Goal: Task Accomplishment & Management: Use online tool/utility

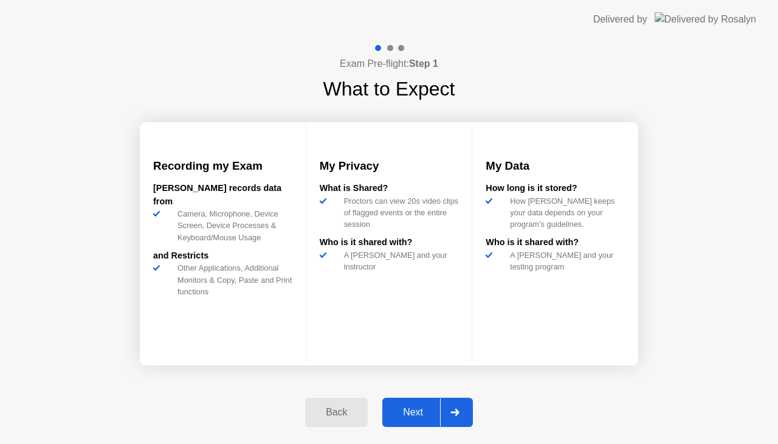
click at [414, 413] on div "Next" at bounding box center [413, 412] width 54 height 11
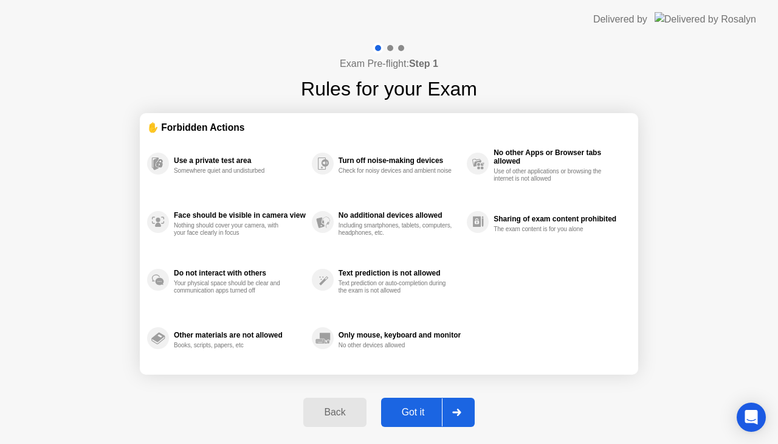
click at [414, 413] on div "Got it" at bounding box center [413, 412] width 57 height 11
select select "**********"
select select "*******"
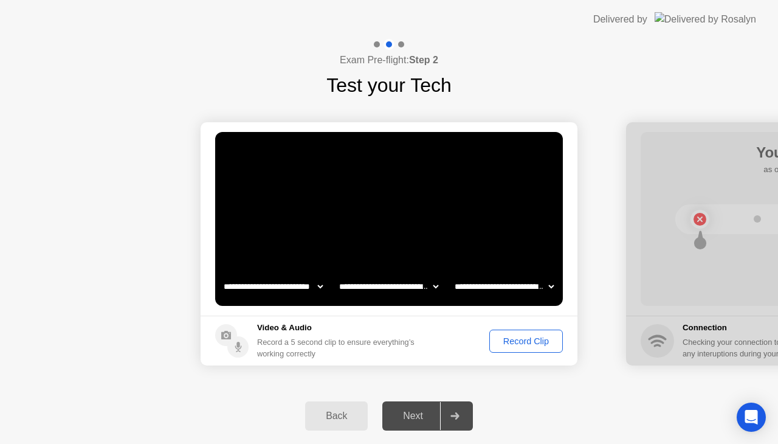
click at [408, 416] on div "Next" at bounding box center [413, 415] width 54 height 11
click at [405, 413] on div "Next" at bounding box center [413, 415] width 54 height 11
click at [514, 336] on div "Record Clip" at bounding box center [526, 341] width 65 height 10
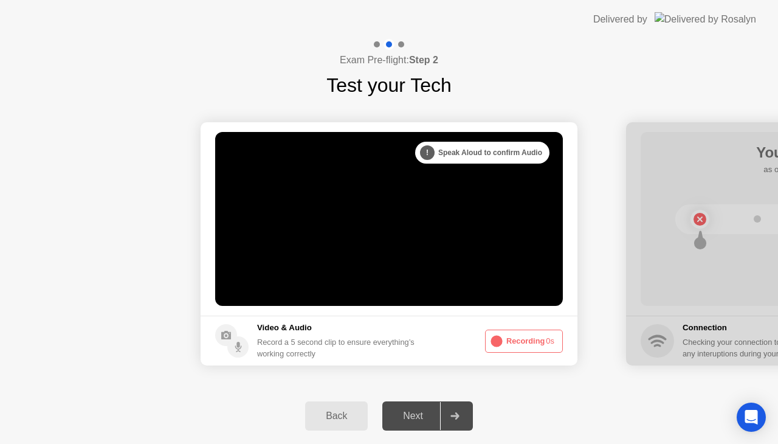
click at [403, 416] on div "Next" at bounding box center [413, 415] width 54 height 11
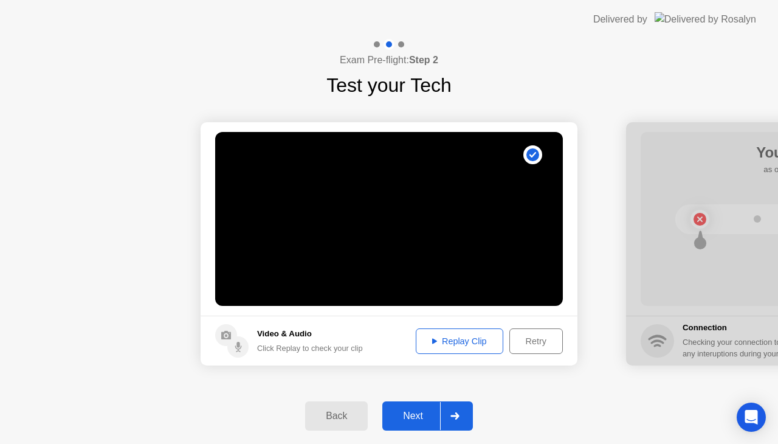
click at [466, 346] on div "Replay Clip" at bounding box center [459, 341] width 79 height 10
click at [441, 337] on div "Replay Clip" at bounding box center [459, 341] width 79 height 10
click at [425, 415] on div "Next" at bounding box center [413, 415] width 54 height 11
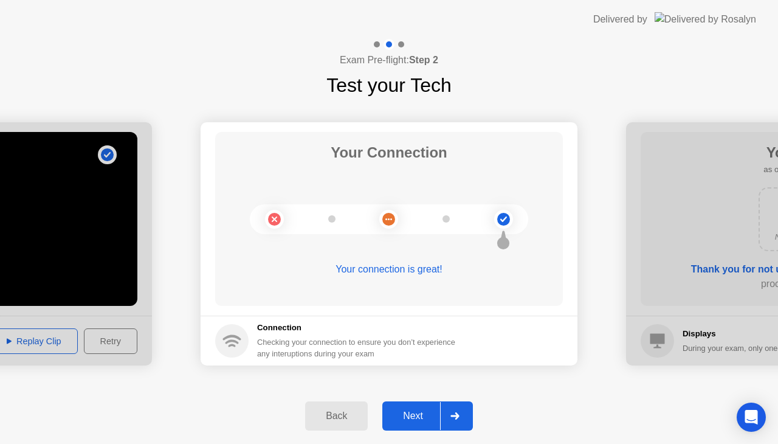
click at [412, 421] on div "Next" at bounding box center [413, 415] width 54 height 11
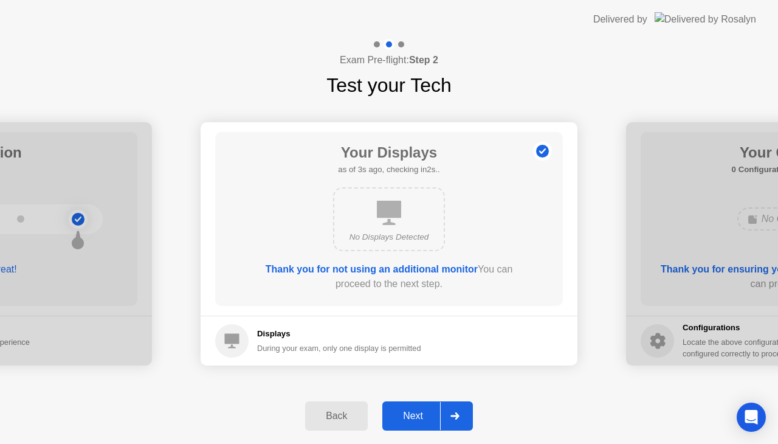
click at [410, 421] on div "Next" at bounding box center [413, 415] width 54 height 11
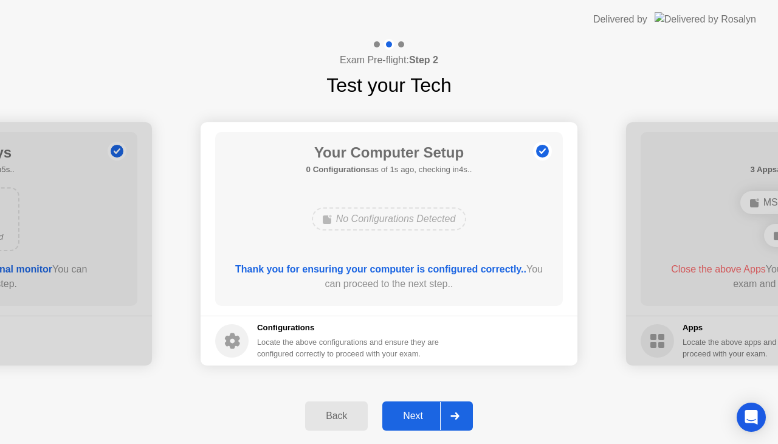
click at [410, 421] on div "Next" at bounding box center [413, 415] width 54 height 11
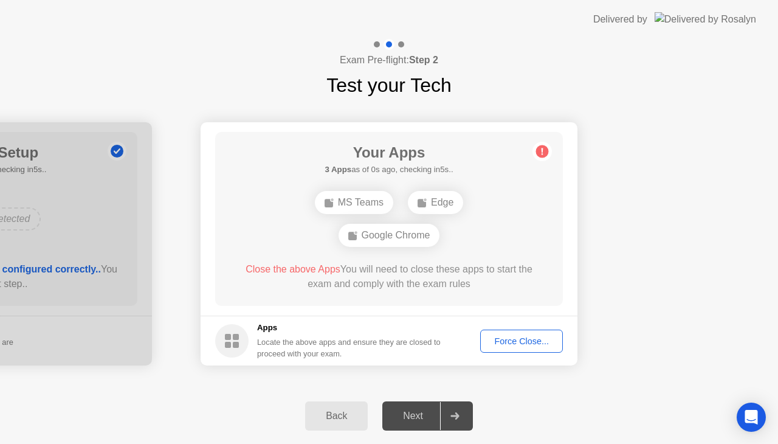
click at [419, 414] on div "Next" at bounding box center [413, 415] width 54 height 11
click at [502, 341] on div "Force Close..." at bounding box center [522, 341] width 74 height 10
click at [426, 414] on div "Next" at bounding box center [413, 415] width 54 height 11
click at [407, 218] on div "Google Chrome" at bounding box center [424, 218] width 102 height 23
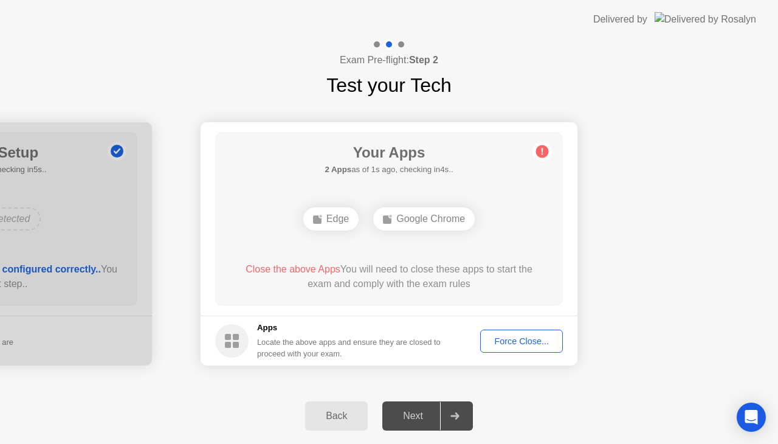
click at [422, 415] on div "Next" at bounding box center [413, 415] width 54 height 11
click at [515, 340] on div "Force Close..." at bounding box center [522, 341] width 74 height 10
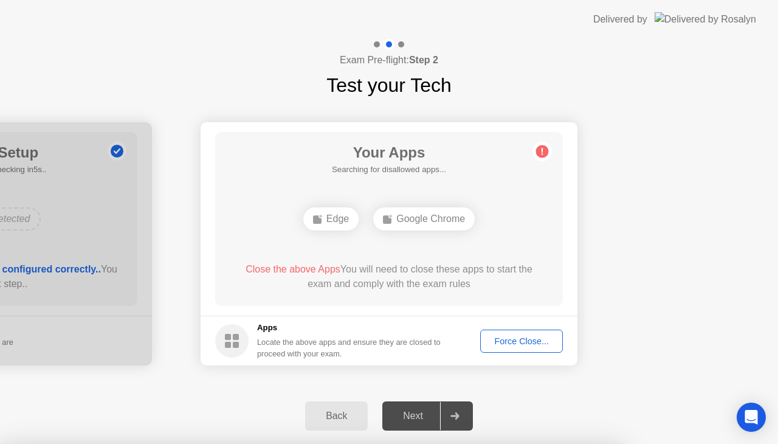
click at [454, 418] on icon at bounding box center [454, 415] width 9 height 7
click at [419, 412] on div "Next" at bounding box center [413, 415] width 54 height 11
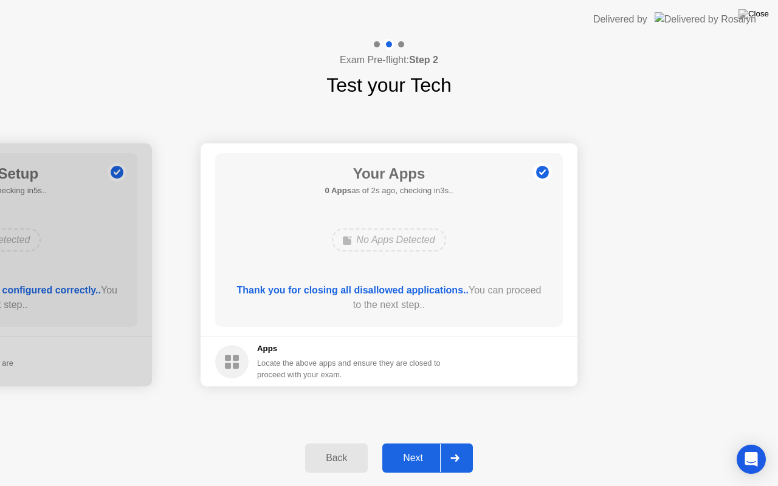
click at [412, 443] on div "Next" at bounding box center [413, 458] width 54 height 11
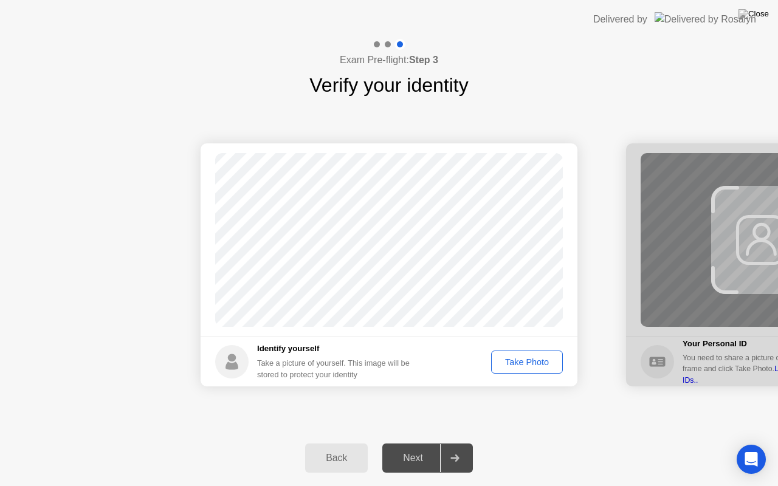
click at [415, 443] on div "Next" at bounding box center [413, 458] width 54 height 11
click at [523, 364] on div "Take Photo" at bounding box center [526, 362] width 63 height 10
click at [419, 443] on div "Next" at bounding box center [413, 458] width 54 height 11
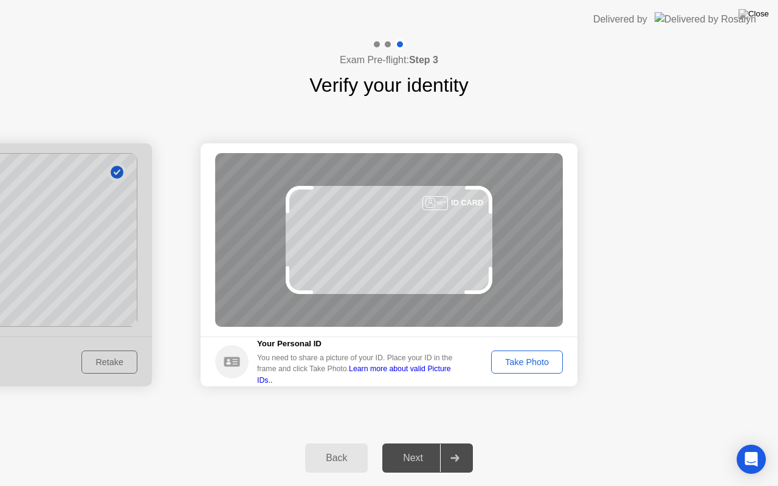
click at [509, 364] on div "Take Photo" at bounding box center [526, 362] width 63 height 10
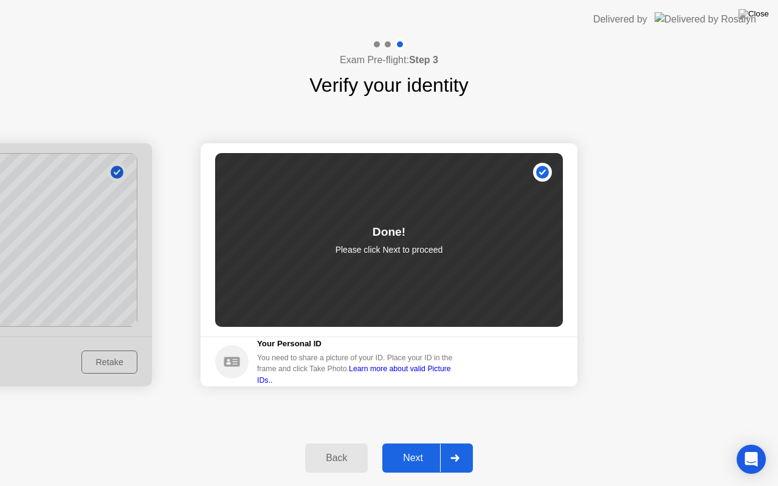
click at [424, 443] on div "Next" at bounding box center [413, 458] width 54 height 11
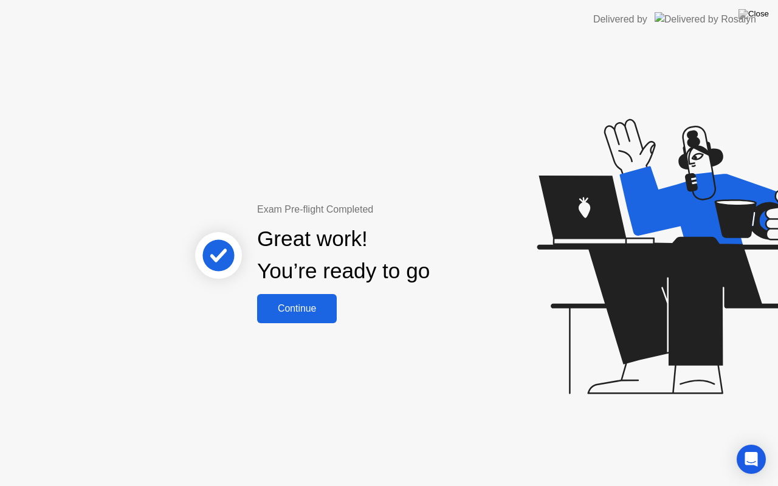
click at [304, 310] on div "Continue" at bounding box center [297, 308] width 72 height 11
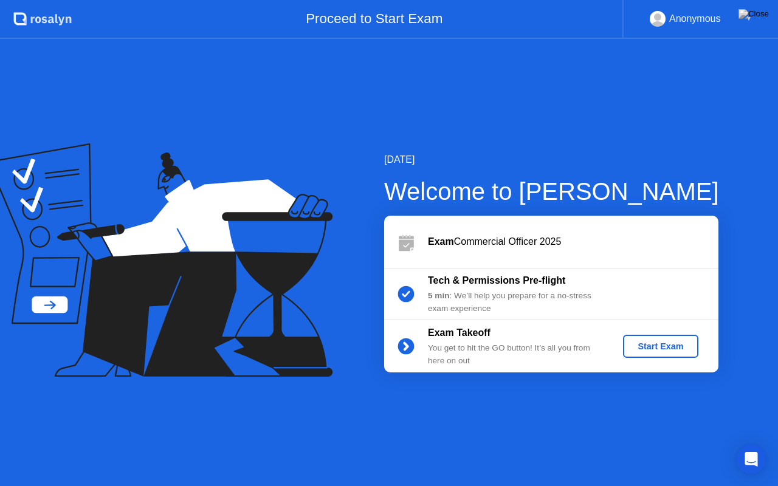
click at [658, 347] on div "Start Exam" at bounding box center [660, 347] width 65 height 10
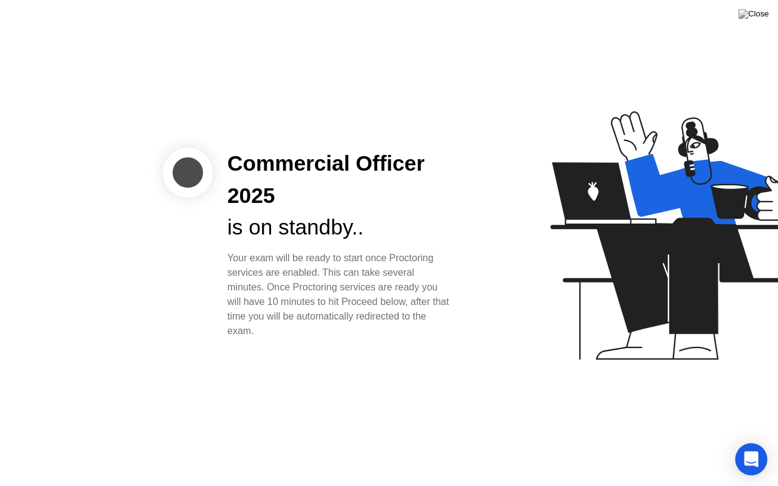
click at [756, 443] on icon "Open Intercom Messenger" at bounding box center [751, 460] width 14 height 16
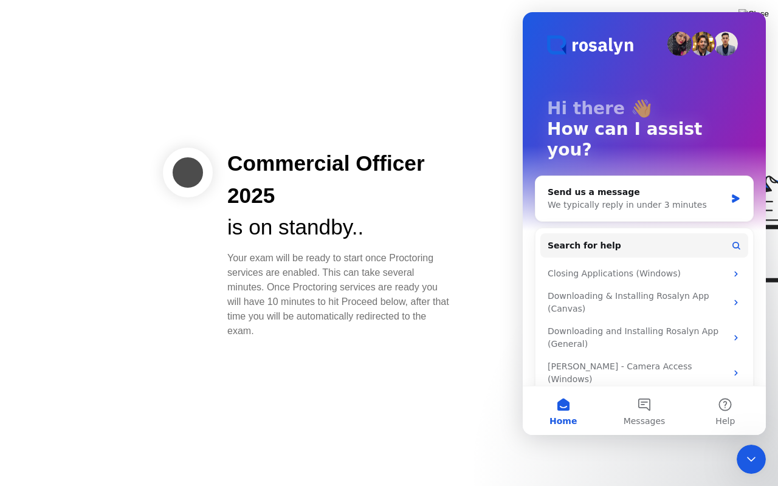
click at [479, 325] on div at bounding box center [618, 244] width 314 height 316
click at [753, 443] on icon "Close Intercom Messenger" at bounding box center [751, 459] width 15 height 15
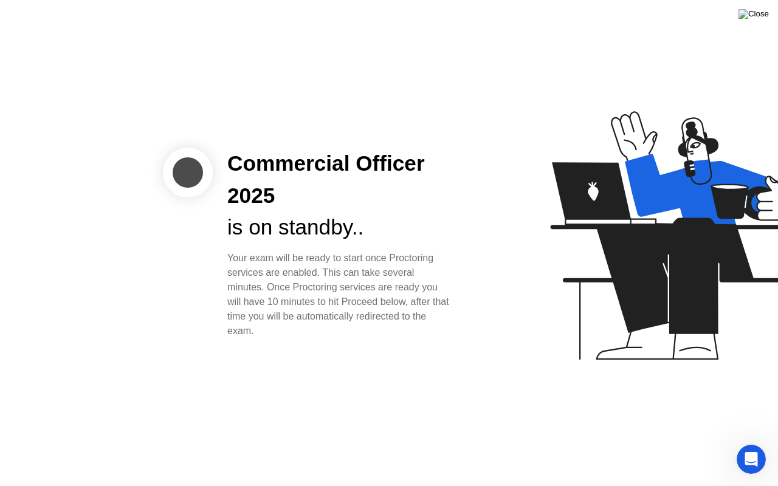
click at [762, 15] on img at bounding box center [754, 14] width 30 height 10
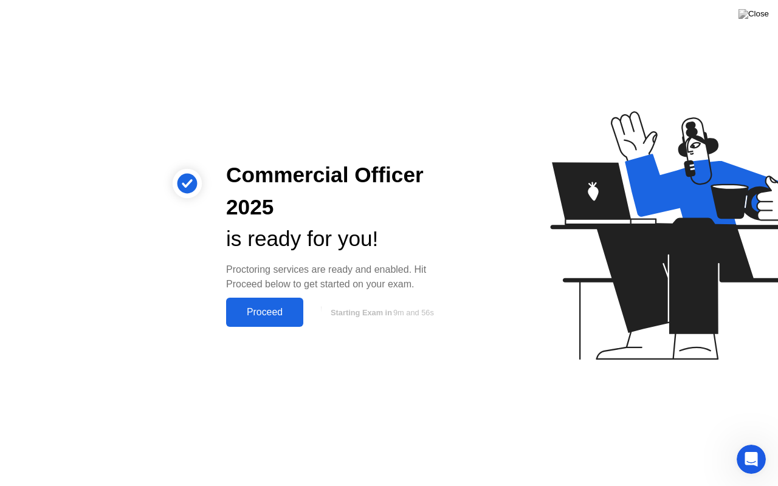
click at [257, 312] on div "Proceed" at bounding box center [265, 312] width 70 height 11
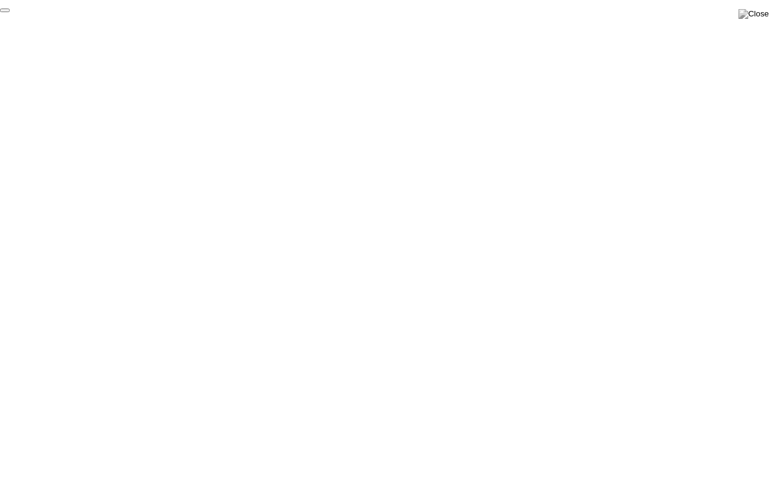
click div "End Proctoring Session"
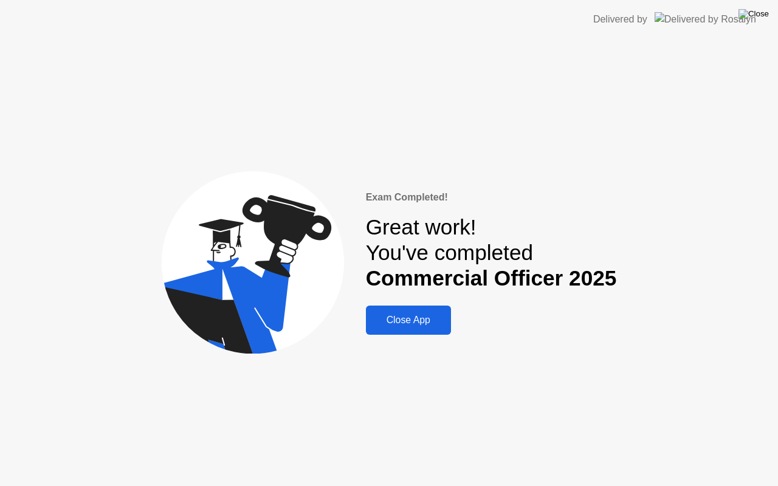
click at [764, 12] on img at bounding box center [754, 14] width 30 height 10
